Goal: Task Accomplishment & Management: Use online tool/utility

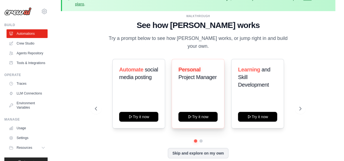
scroll to position [15, 0]
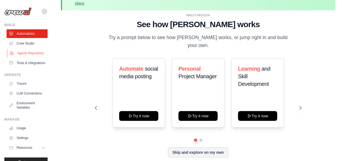
click at [24, 56] on link "Agents Repository" at bounding box center [27, 53] width 41 height 9
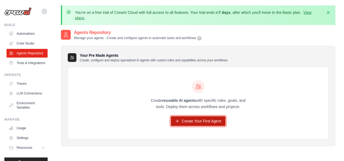
click at [204, 125] on link "Create Your First Agent" at bounding box center [198, 121] width 55 height 10
